Goal: Transaction & Acquisition: Obtain resource

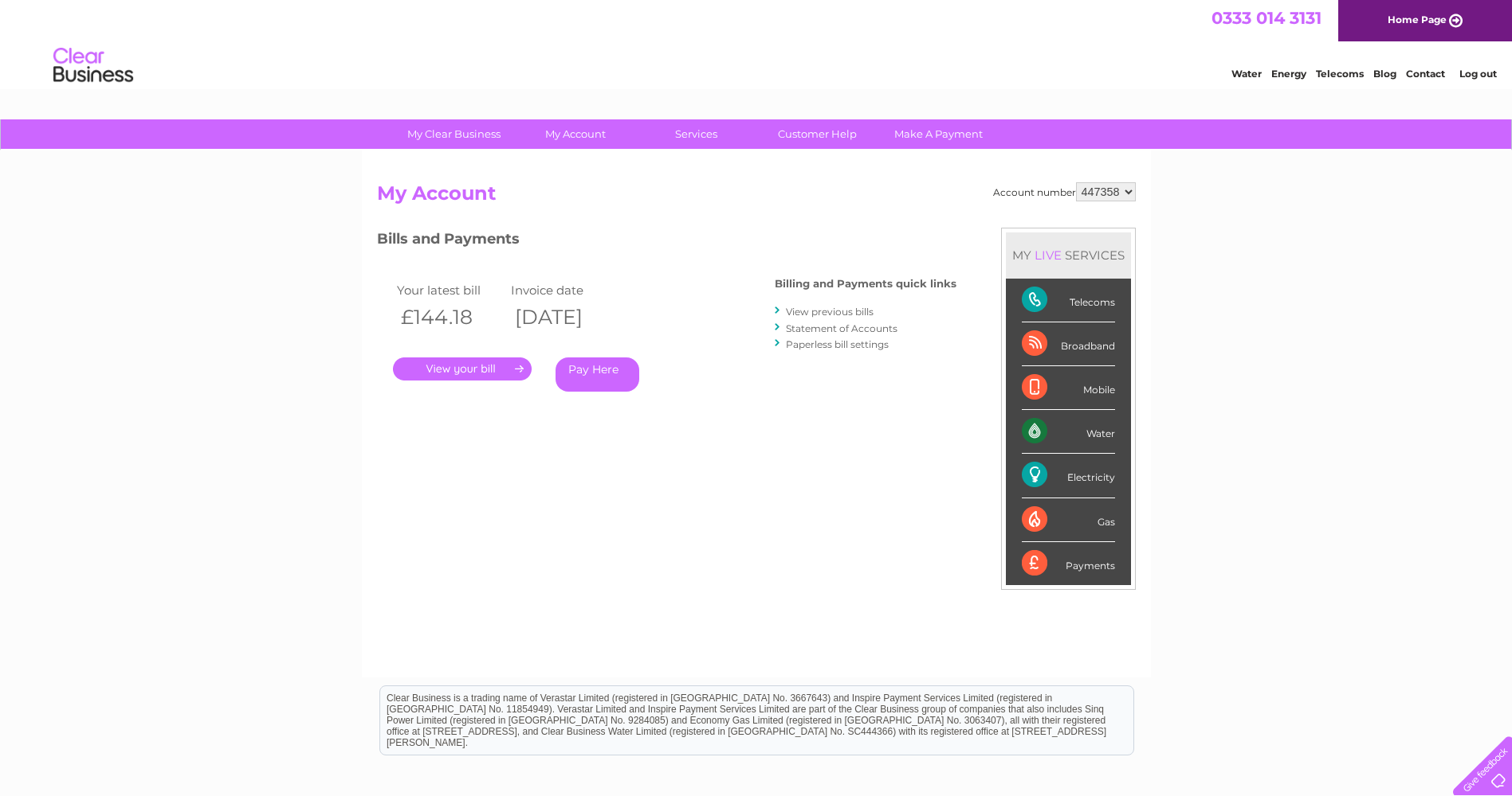
click at [1101, 434] on div "Water" at bounding box center [1067, 432] width 93 height 44
click at [1032, 431] on div "Water" at bounding box center [1067, 432] width 93 height 44
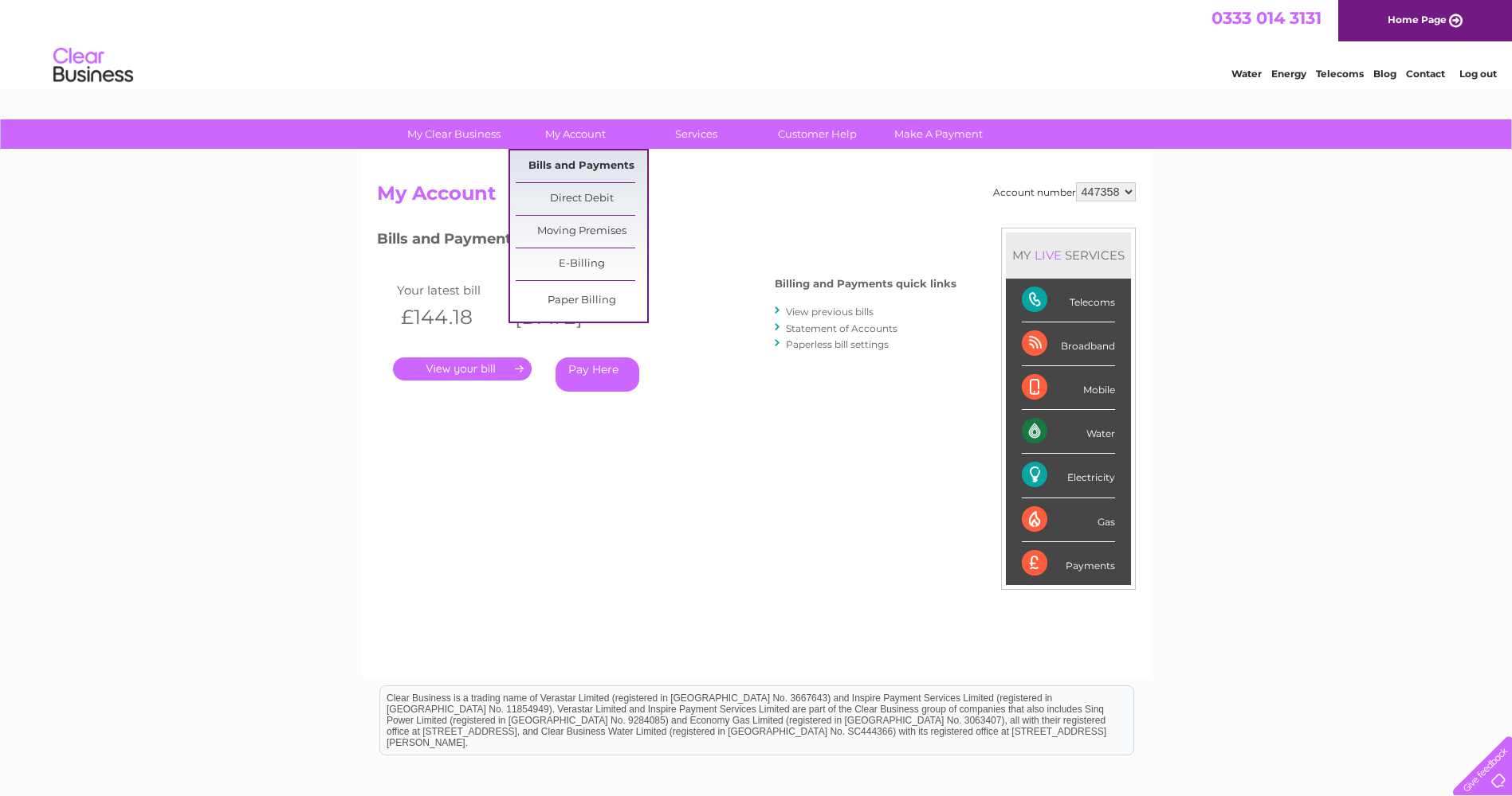
click at [604, 165] on link "Bills and Payments" at bounding box center [582, 167] width 132 height 32
click at [564, 163] on link "Bills and Payments" at bounding box center [582, 167] width 132 height 32
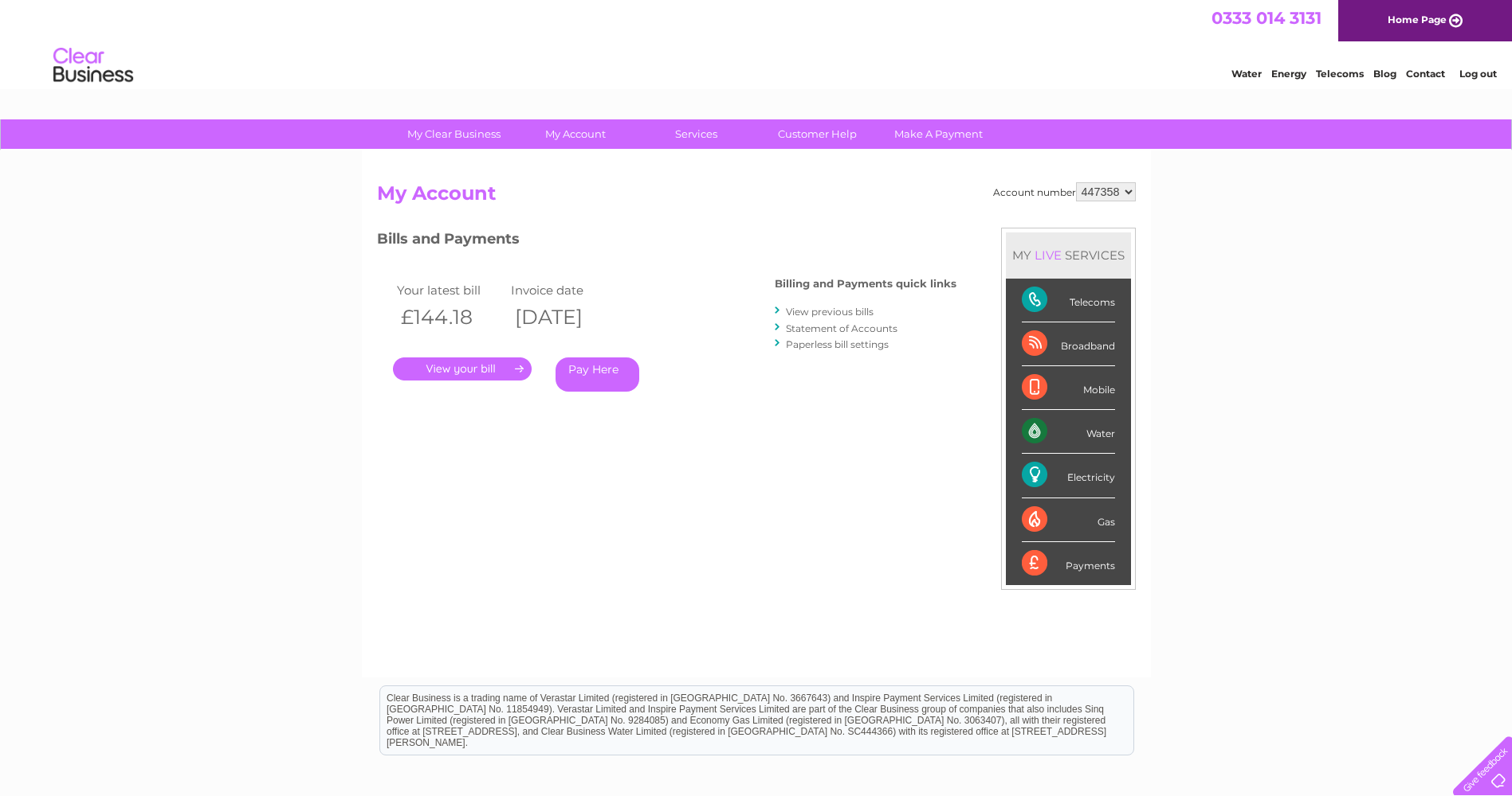
click at [443, 372] on link "." at bounding box center [462, 369] width 139 height 23
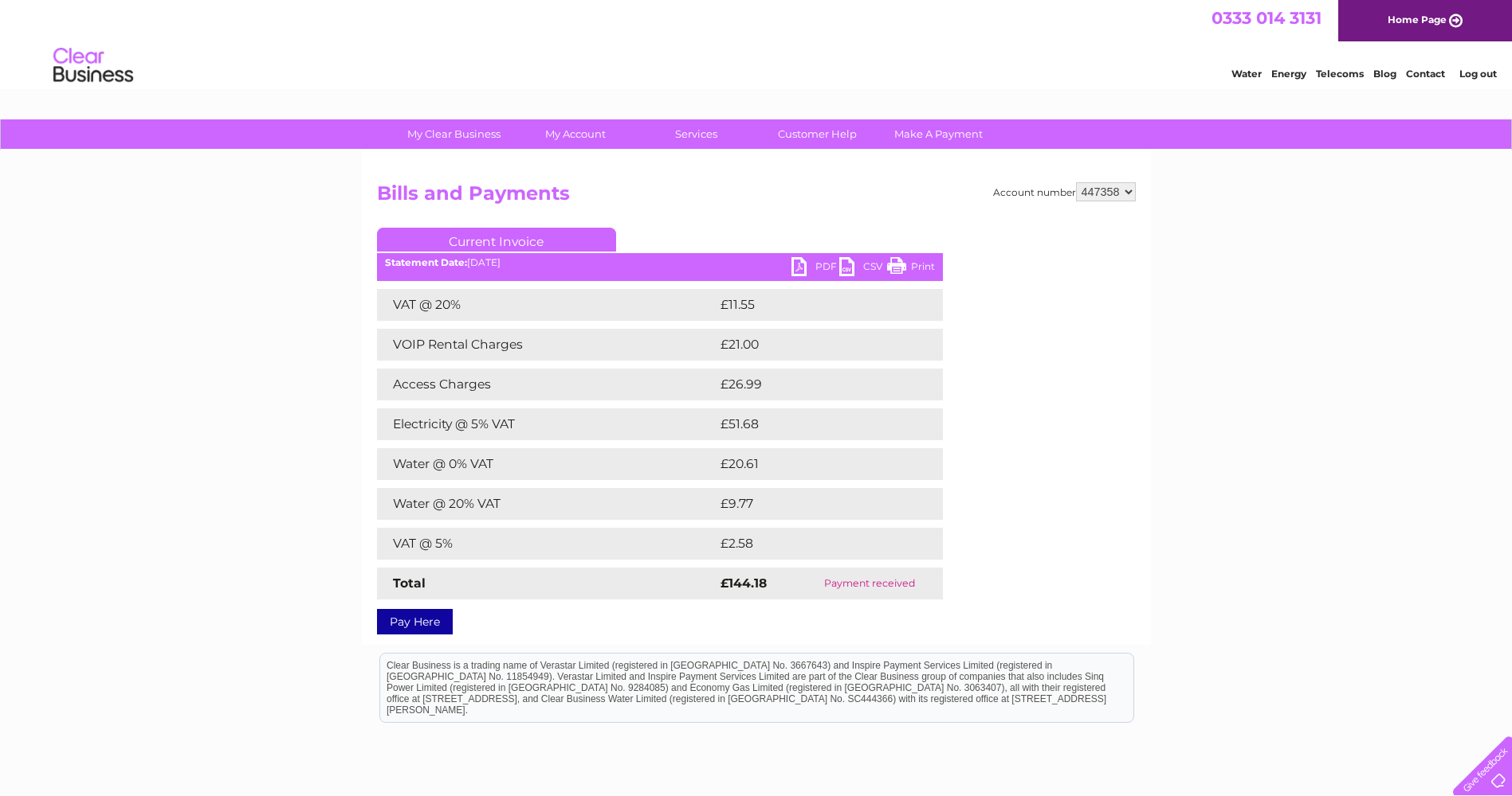
click at [809, 265] on link "PDF" at bounding box center [815, 269] width 48 height 23
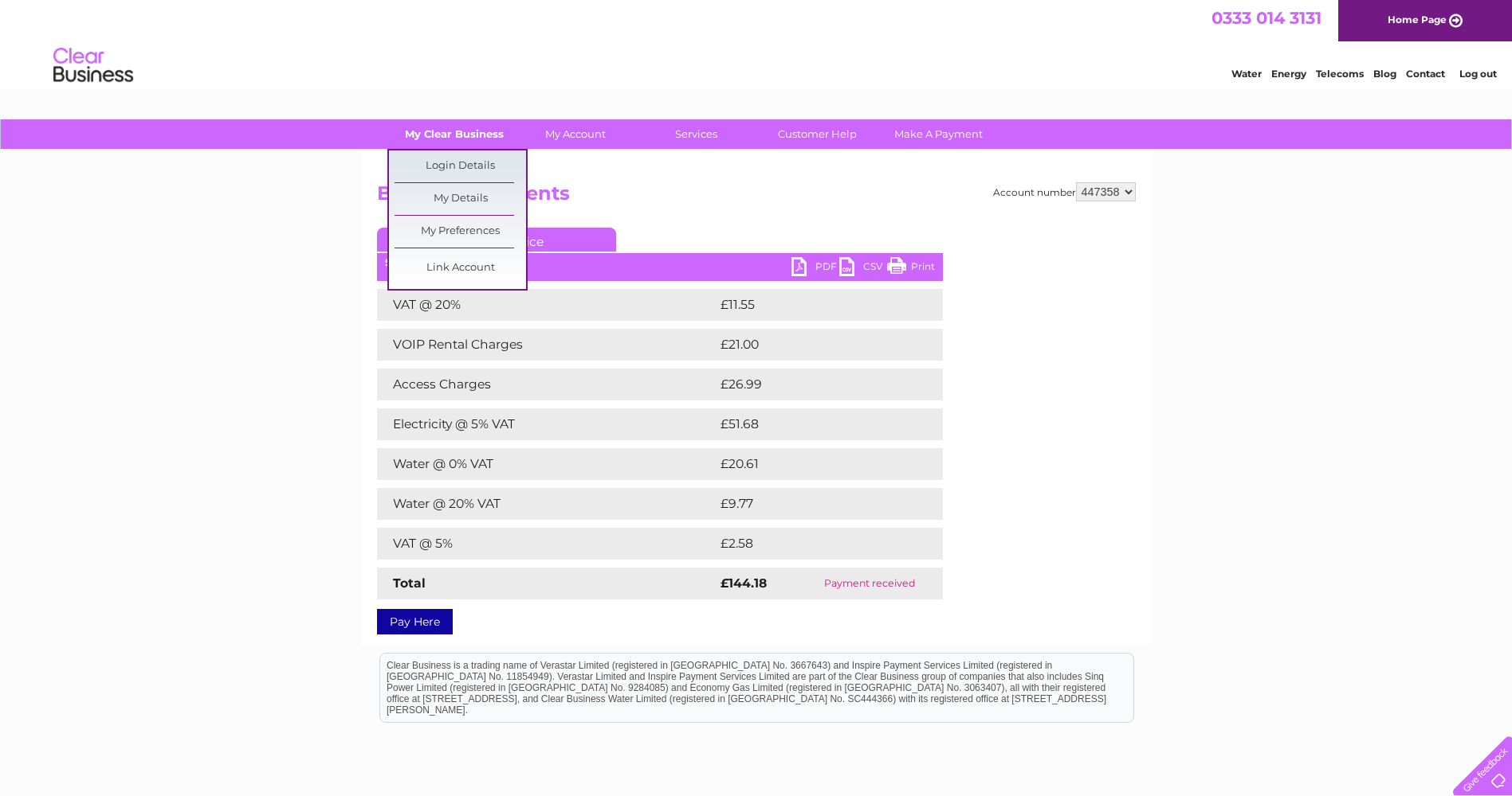
click at [436, 135] on link "My Clear Business" at bounding box center [454, 135] width 132 height 30
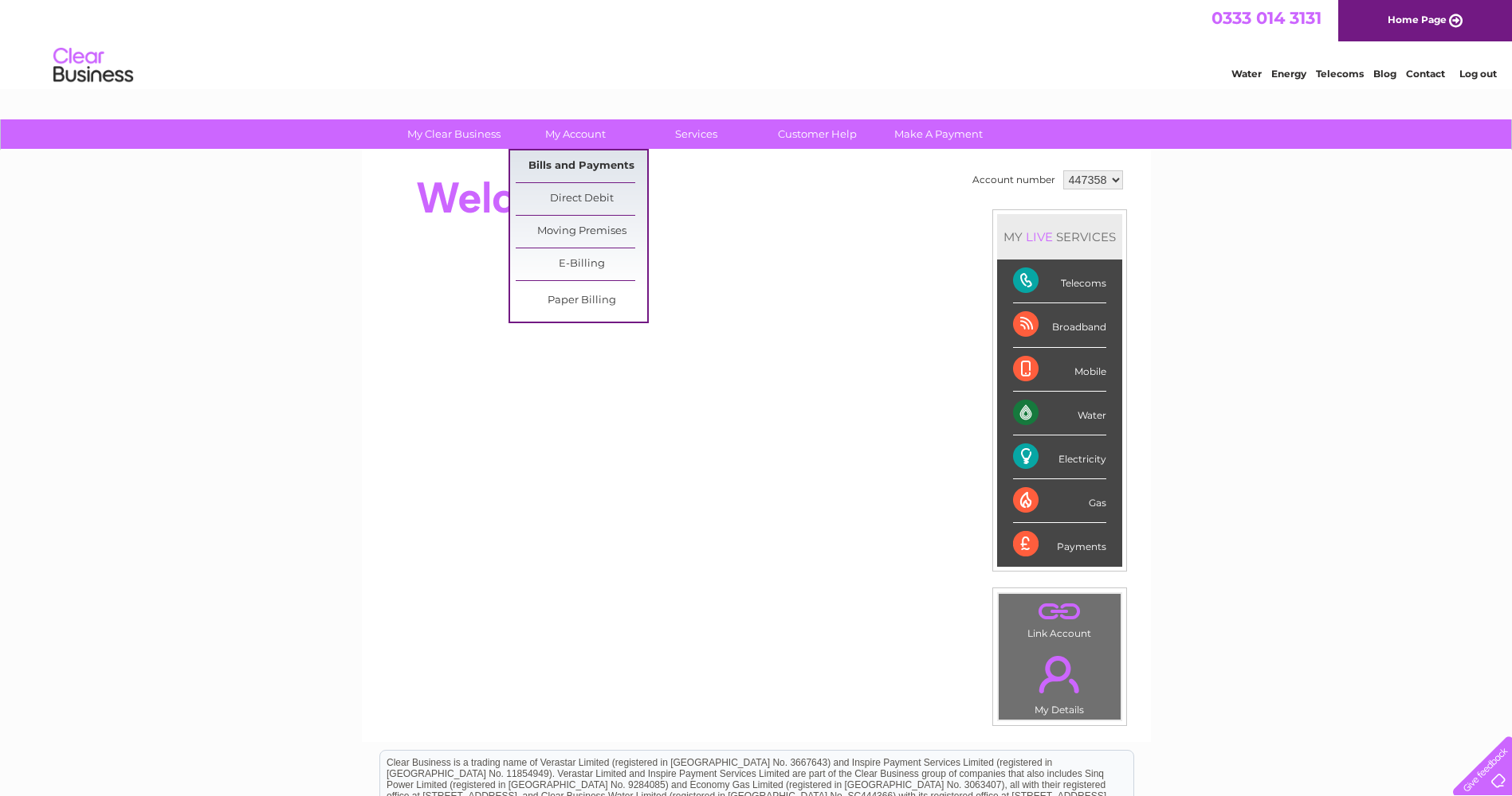
click at [583, 157] on link "Bills and Payments" at bounding box center [582, 167] width 132 height 32
click at [578, 163] on link "Bills and Payments" at bounding box center [582, 167] width 132 height 32
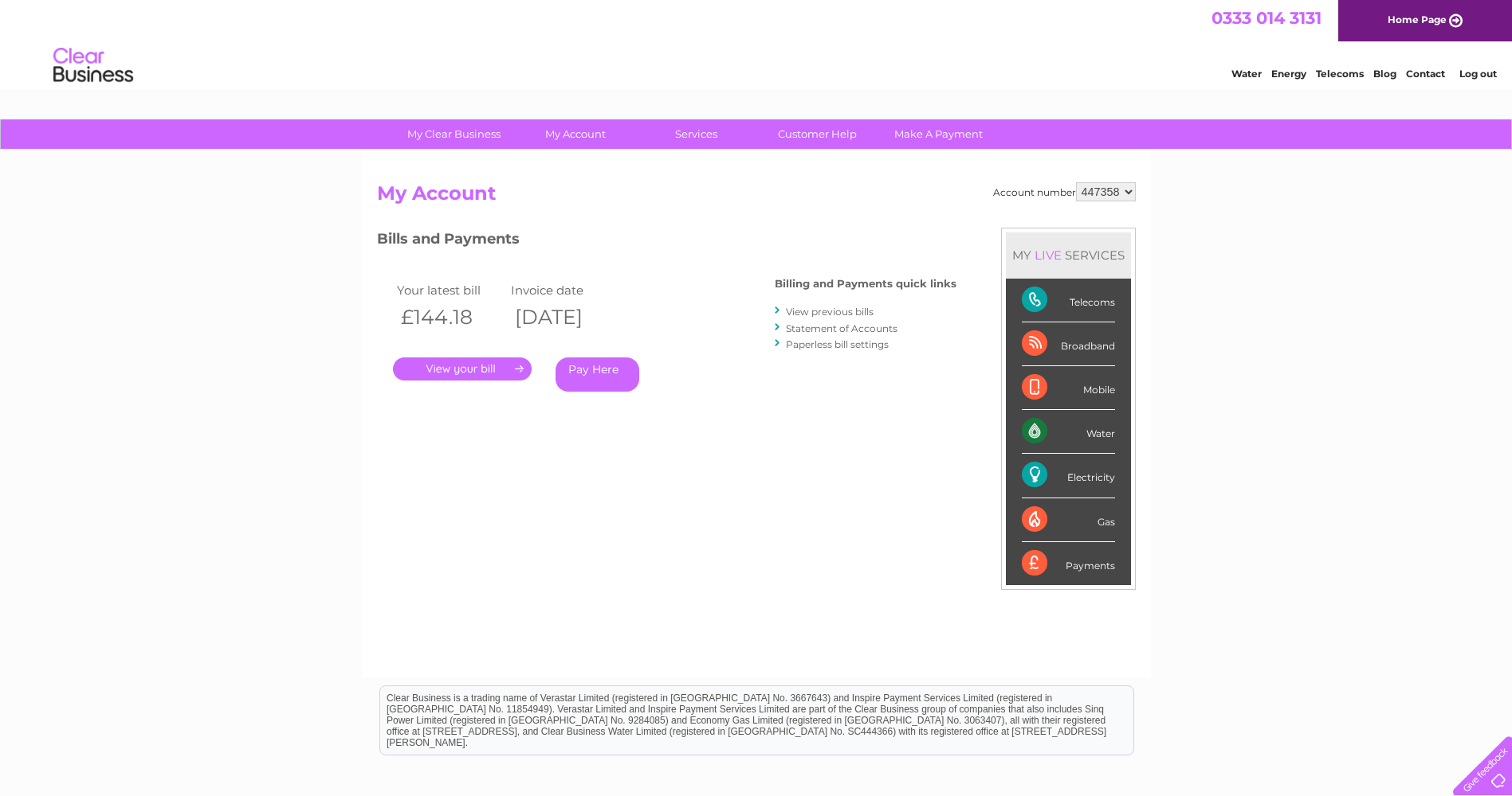
click at [482, 364] on link "." at bounding box center [462, 369] width 139 height 23
